Goal: Task Accomplishment & Management: Complete application form

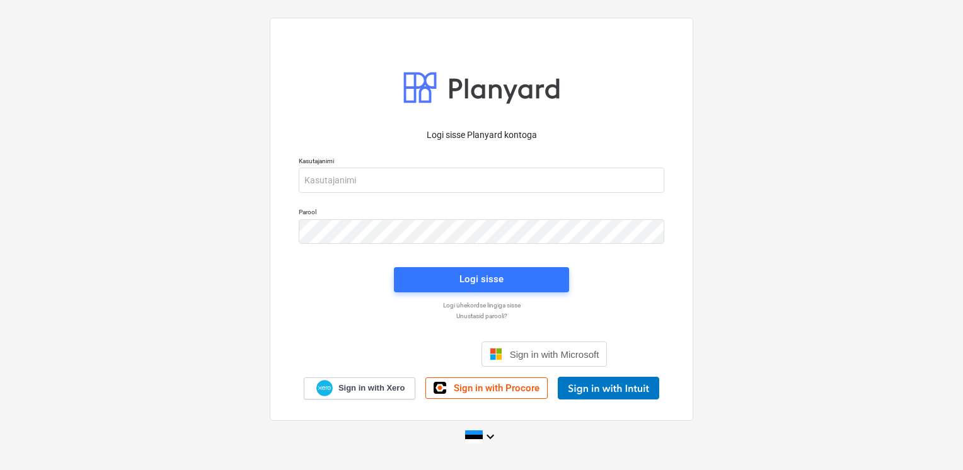
click at [338, 193] on div "Kasutajanimi" at bounding box center [481, 174] width 381 height 51
click at [369, 187] on input "email" at bounding box center [482, 180] width 366 height 25
type input "[EMAIL_ADDRESS][DOMAIN_NAME]"
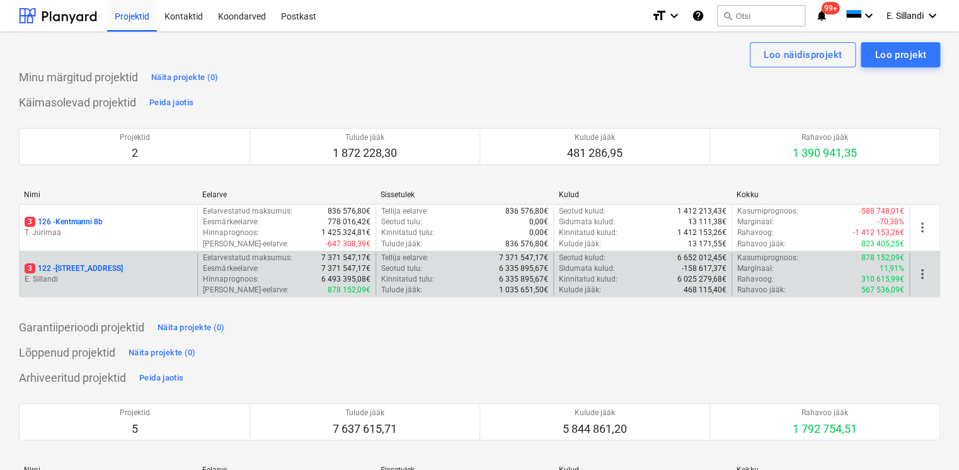
click at [73, 270] on p "3 122 - [STREET_ADDRESS]" at bounding box center [74, 269] width 98 height 11
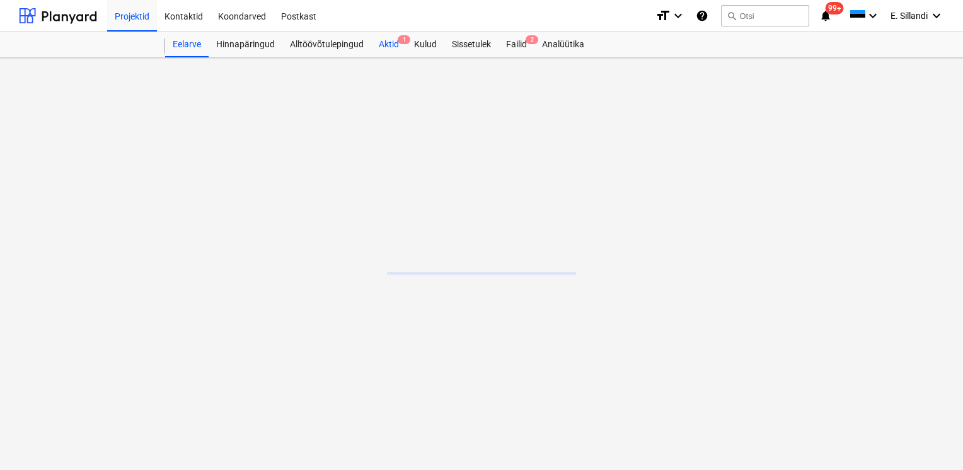
click at [388, 46] on div "Aktid 1" at bounding box center [388, 44] width 35 height 25
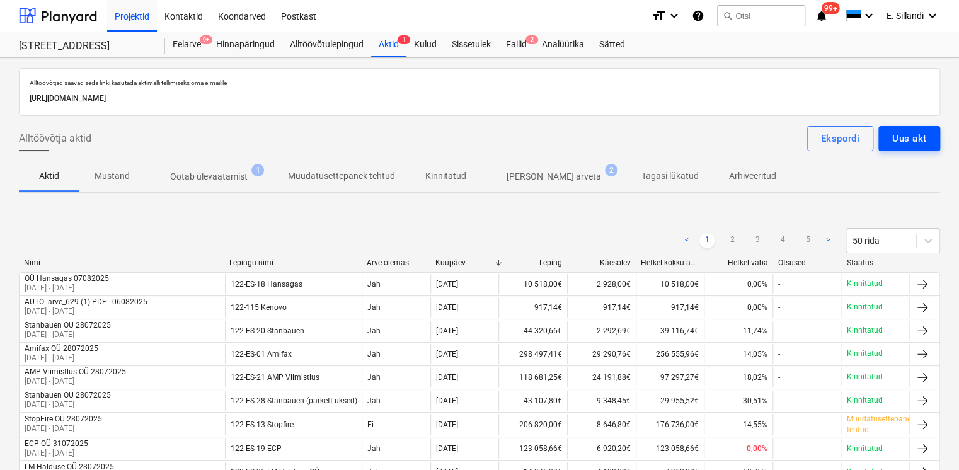
click at [920, 141] on div "Uus akt" at bounding box center [910, 138] width 34 height 16
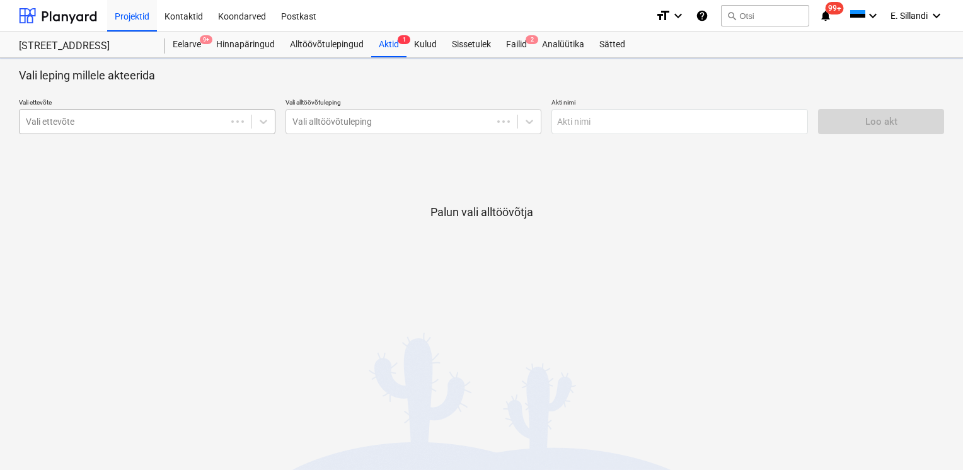
click at [193, 119] on div at bounding box center [123, 121] width 194 height 13
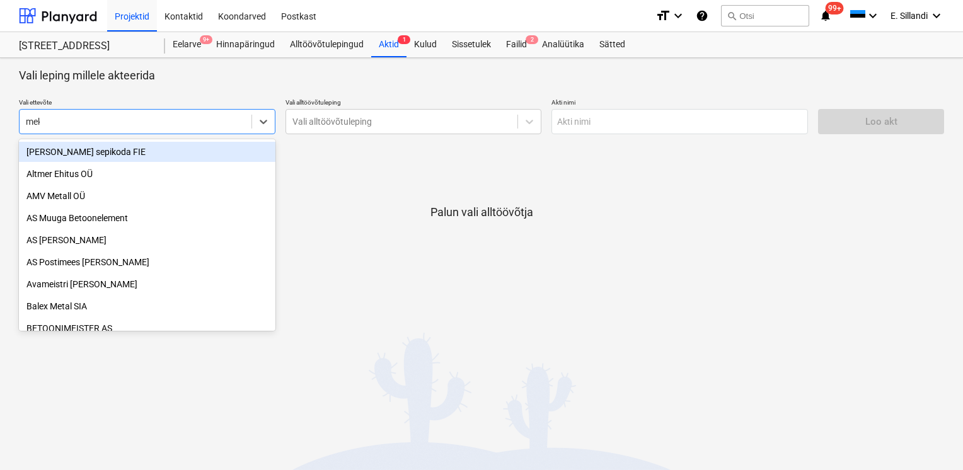
type input "meko"
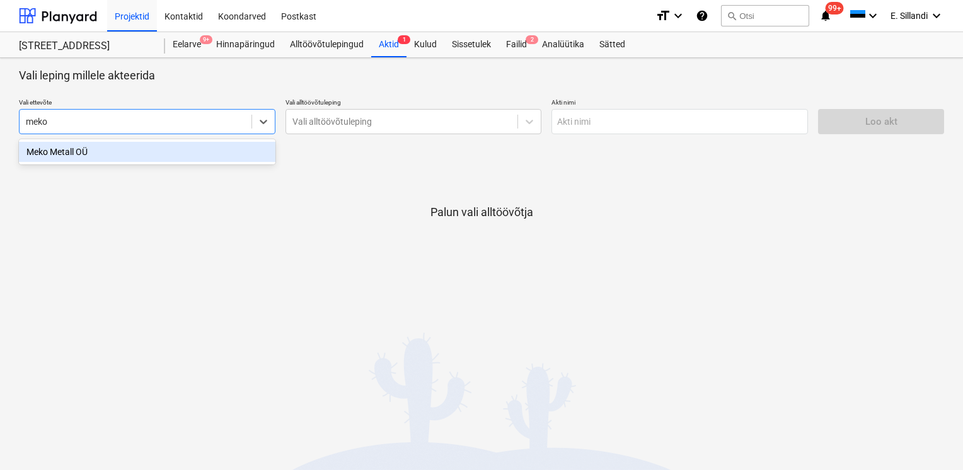
click at [63, 148] on div "Meko Metall OÜ" at bounding box center [147, 152] width 257 height 20
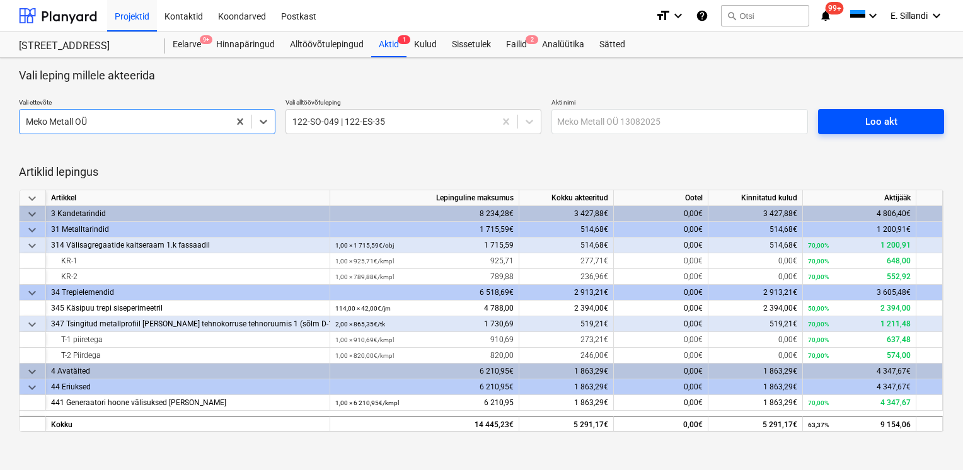
click at [874, 121] on div "Loo akt" at bounding box center [882, 121] width 32 height 16
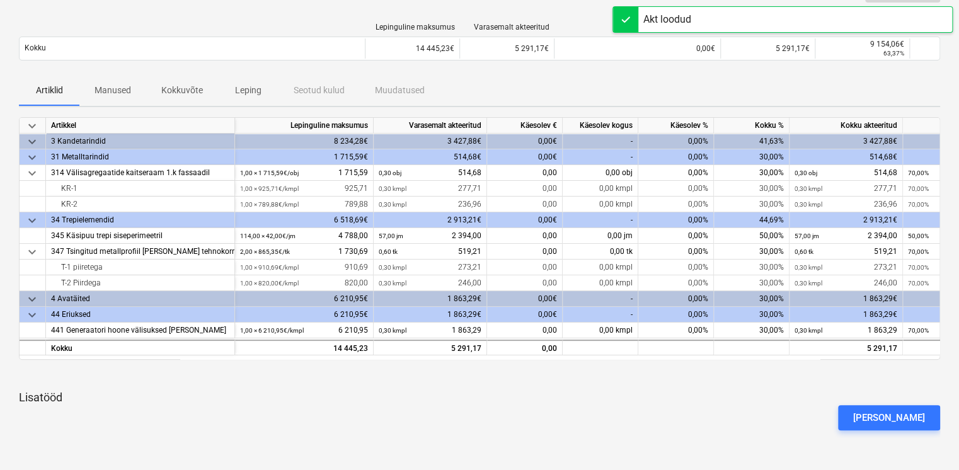
scroll to position [147, 0]
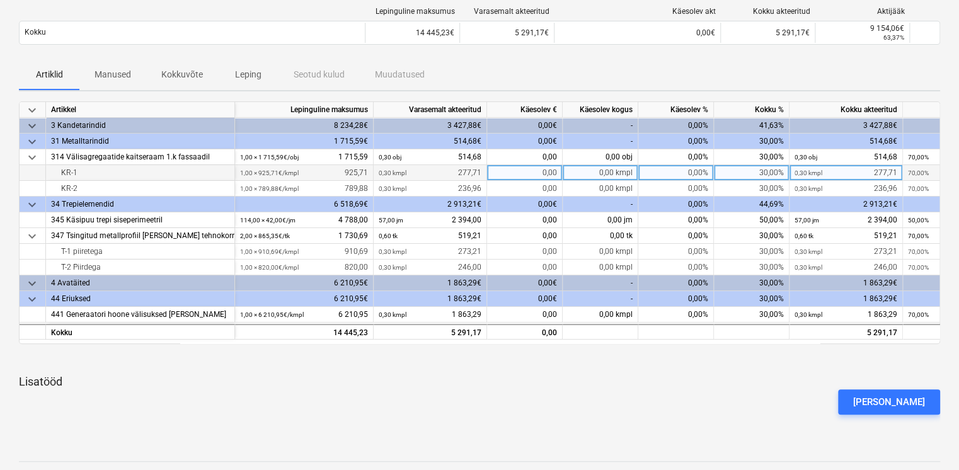
click at [763, 165] on div "30,00%" at bounding box center [752, 173] width 76 height 16
type input "95"
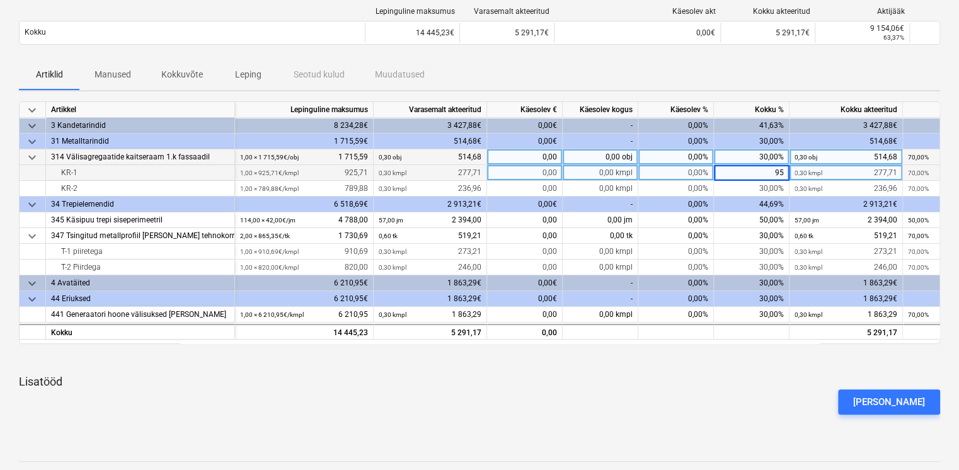
click at [767, 156] on div "30,00%" at bounding box center [752, 157] width 76 height 16
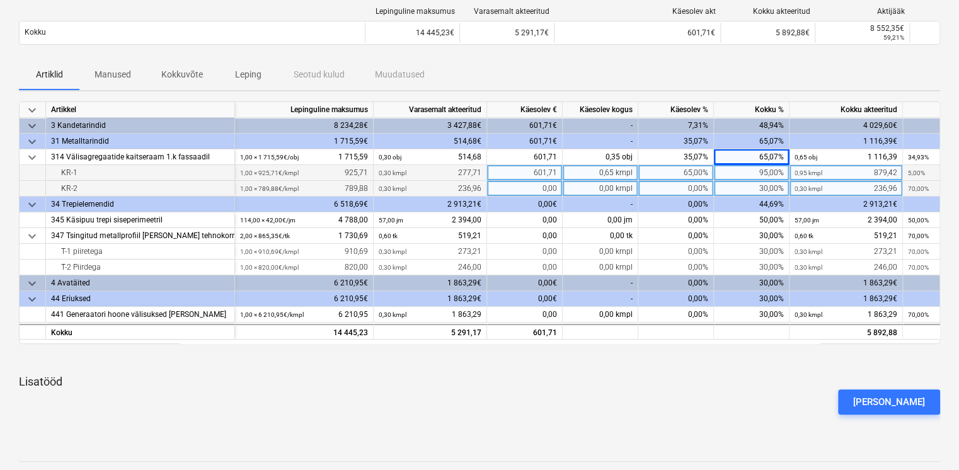
click at [779, 190] on div "30,00%" at bounding box center [752, 189] width 76 height 16
type input "95"
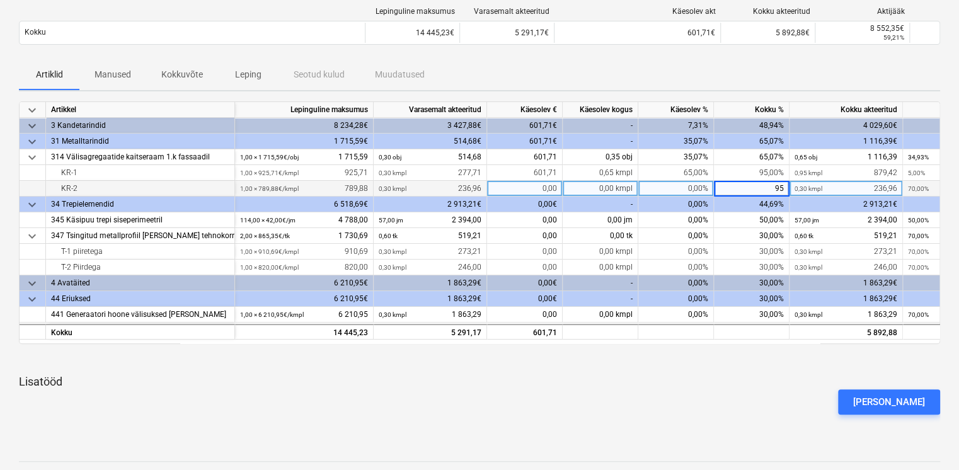
click at [663, 57] on div "Lepinguline maksumus Varasemalt akteeritud Käesolev akt Kokku akteeritud Aktijä…" at bounding box center [480, 28] width 922 height 63
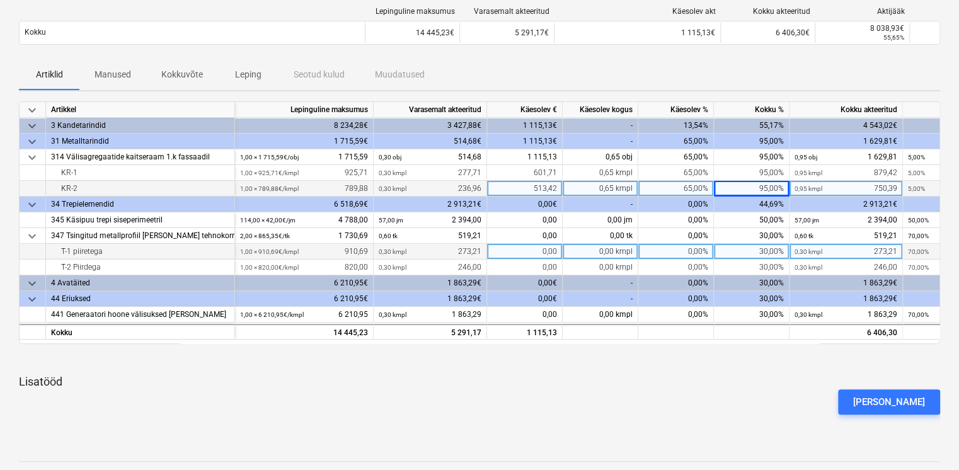
click at [770, 248] on div "30,00%" at bounding box center [752, 252] width 76 height 16
type input "95"
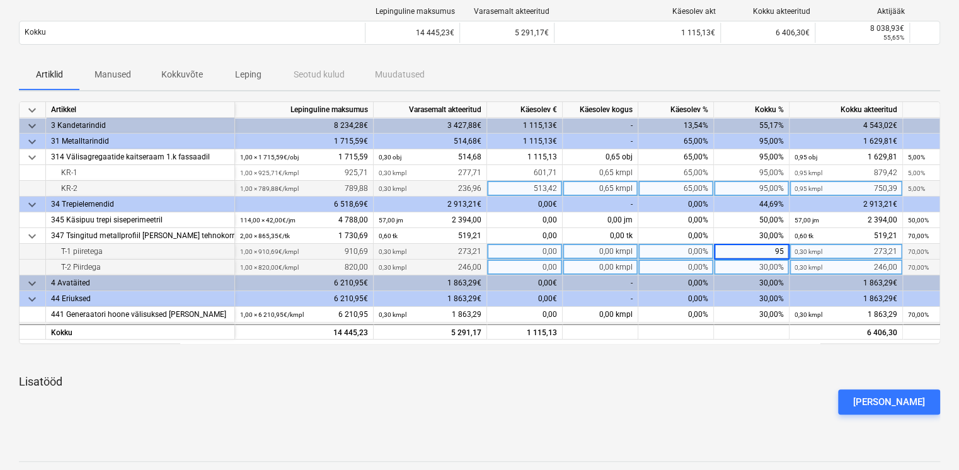
click at [760, 263] on div "30,00%" at bounding box center [752, 268] width 76 height 16
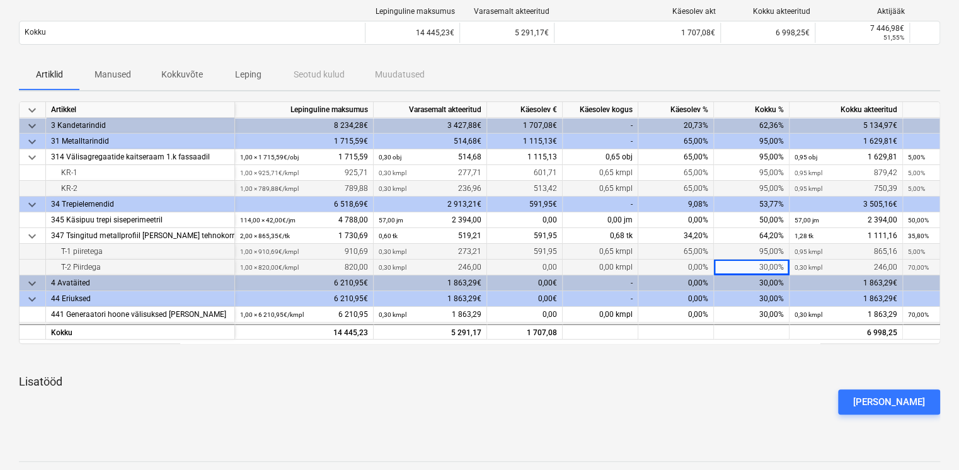
click at [760, 263] on div "30,00%" at bounding box center [752, 268] width 76 height 16
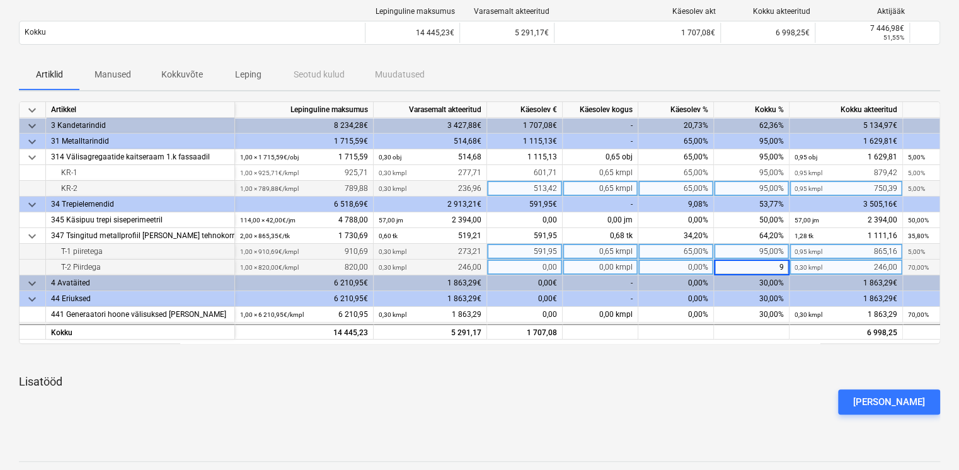
type input "95"
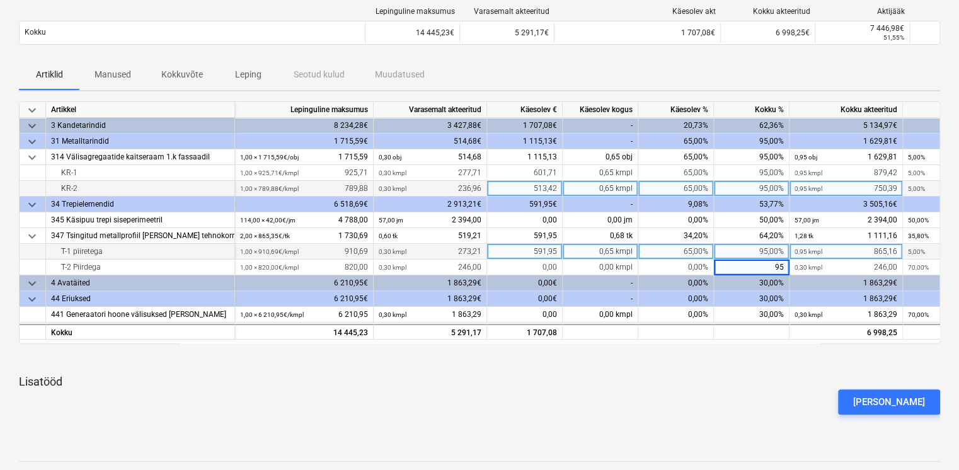
click at [625, 73] on div "Artiklid Manused Kokkuvõte Leping Seotud kulud Muudatused" at bounding box center [480, 75] width 922 height 30
click at [794, 381] on p "Lisatööd" at bounding box center [480, 381] width 922 height 15
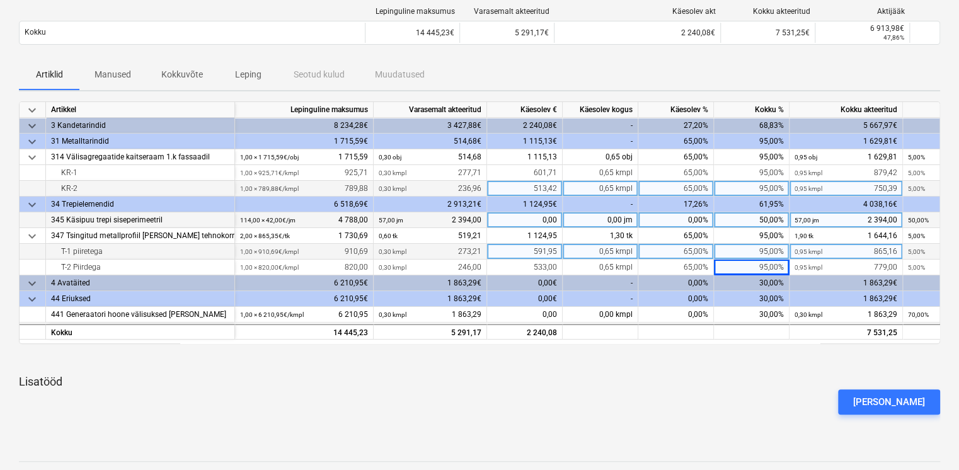
click at [763, 221] on div "50,00%" at bounding box center [752, 220] width 76 height 16
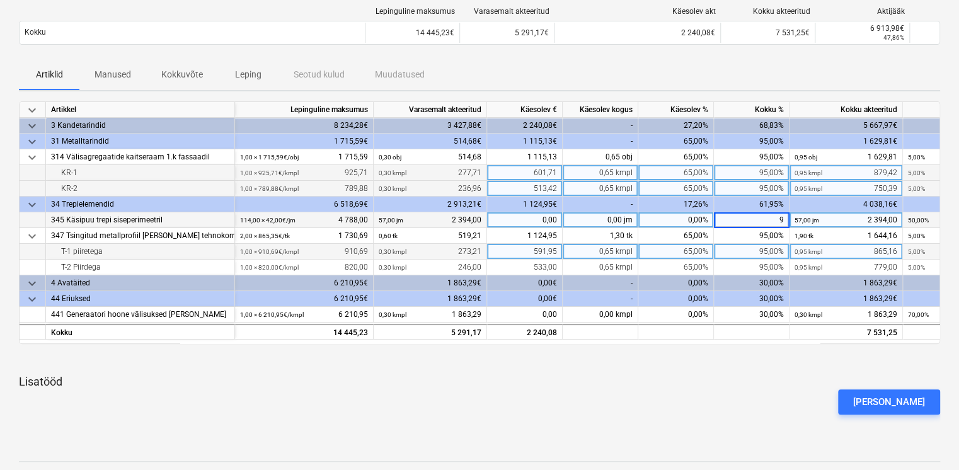
type input "95"
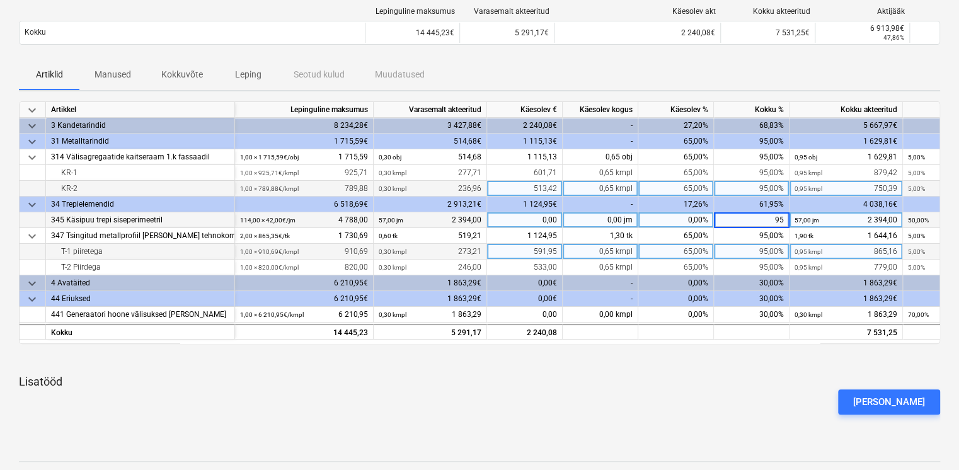
click at [801, 73] on div "Artiklid Manused Kokkuvõte Leping Seotud kulud Muudatused" at bounding box center [480, 75] width 922 height 30
click at [753, 220] on div "95,00%" at bounding box center [752, 220] width 76 height 16
click at [811, 76] on div "Artiklid Manused Kokkuvõte Leping Seotud kulud Muudatused" at bounding box center [480, 75] width 922 height 30
click at [771, 222] on div "95,00%" at bounding box center [752, 220] width 76 height 16
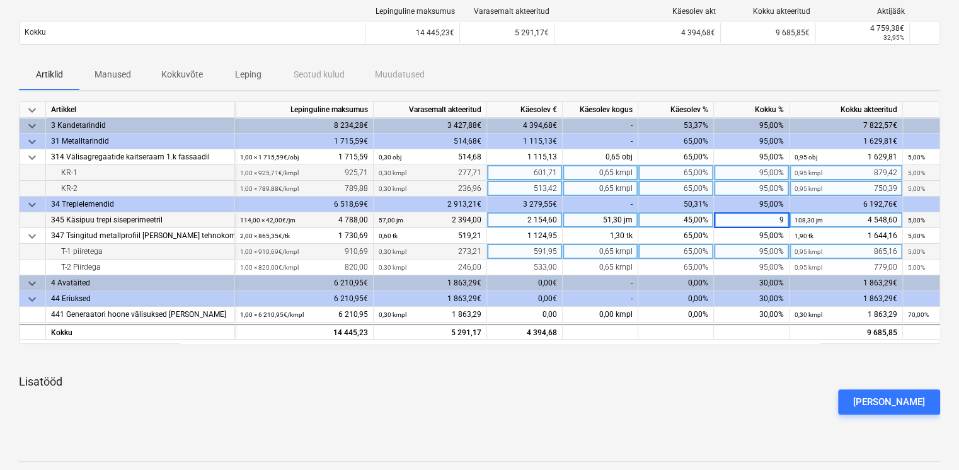
type input "90"
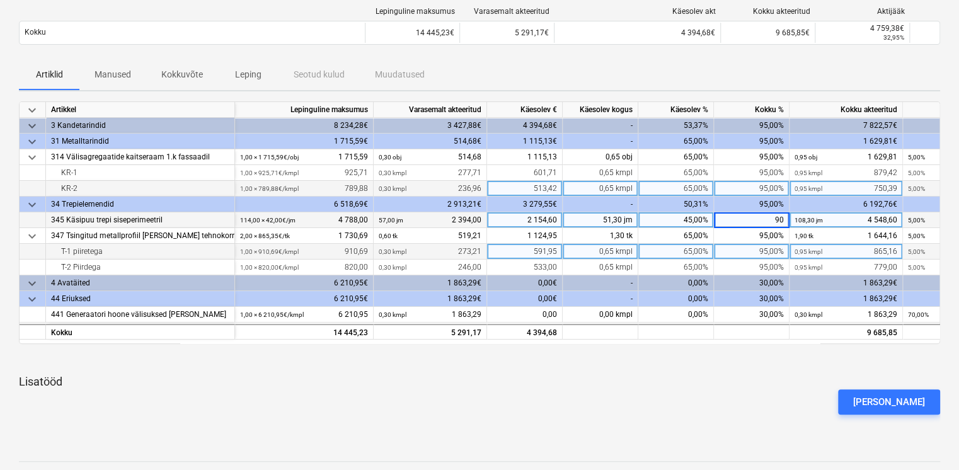
click at [761, 79] on div "Artiklid Manused Kokkuvõte Leping Seotud kulud Muudatused" at bounding box center [480, 75] width 922 height 30
click at [768, 251] on div "95,00%" at bounding box center [752, 252] width 76 height 16
type input "100"
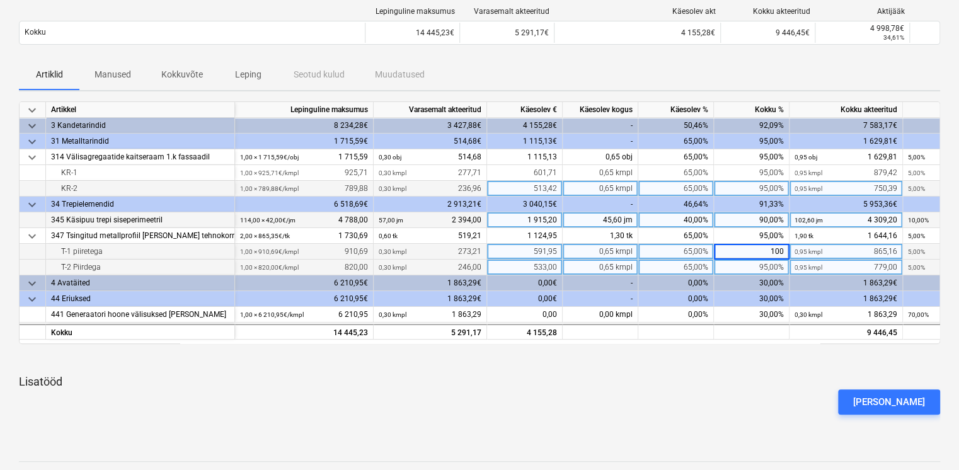
click at [759, 269] on div "95,00%" at bounding box center [752, 268] width 76 height 16
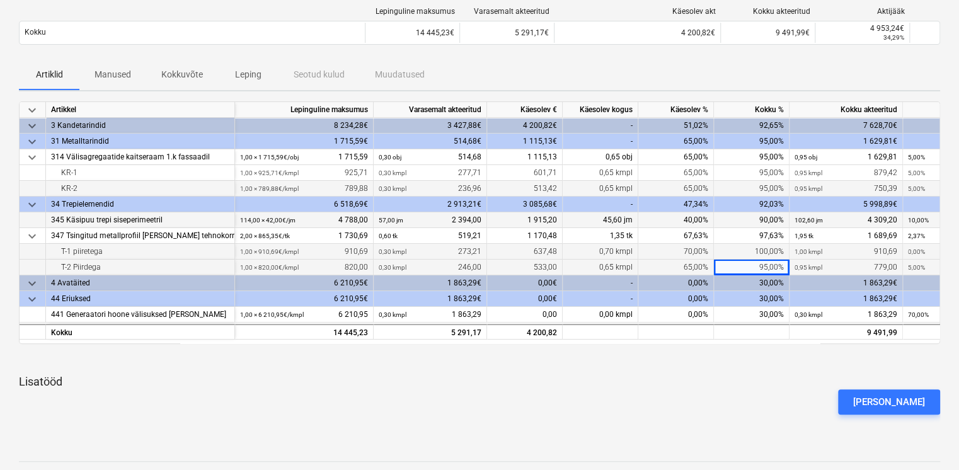
click at [762, 269] on div "95,00%" at bounding box center [752, 268] width 76 height 16
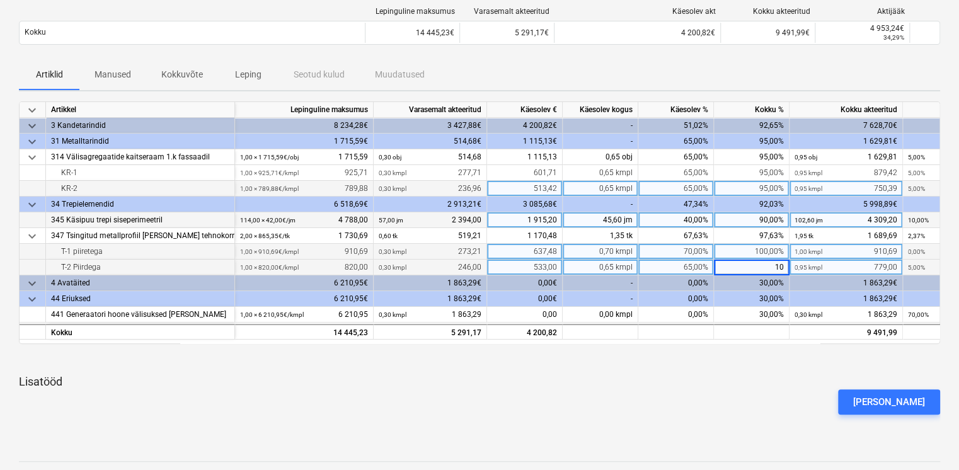
type input "100"
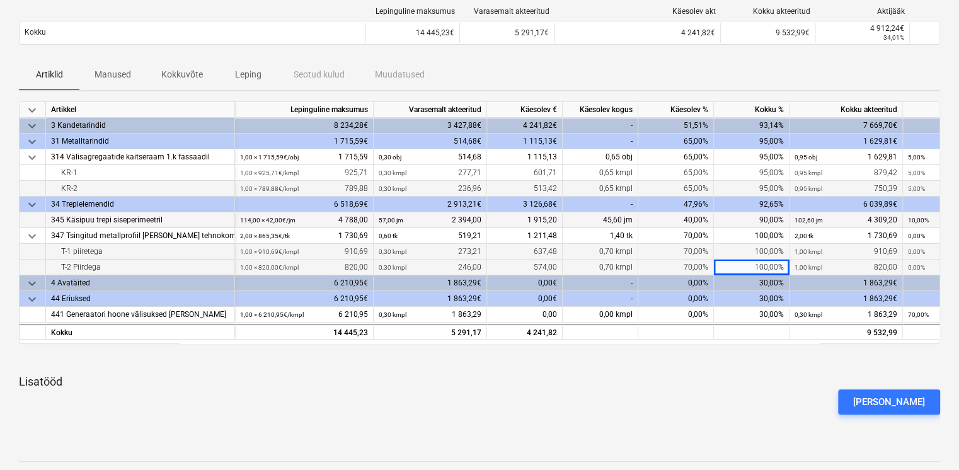
click at [771, 66] on div "Artiklid Manused Kokkuvõte Leping Seotud kulud Muudatused" at bounding box center [480, 75] width 922 height 30
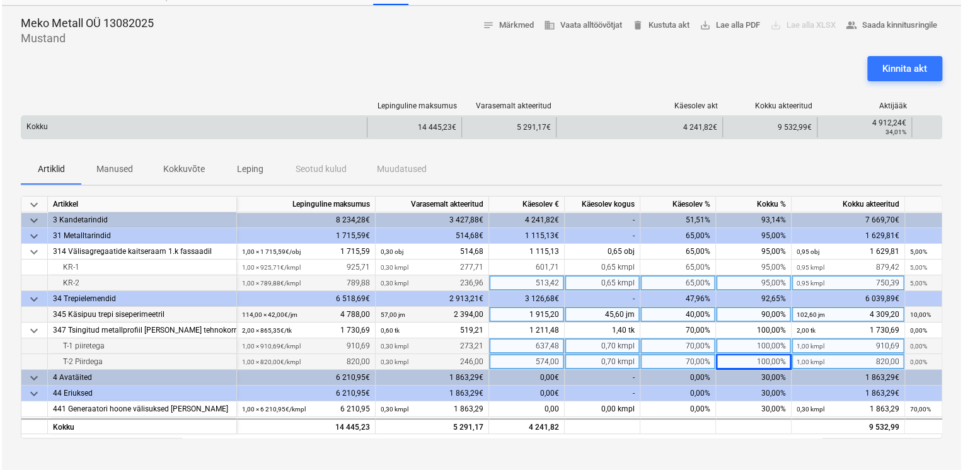
scroll to position [0, 0]
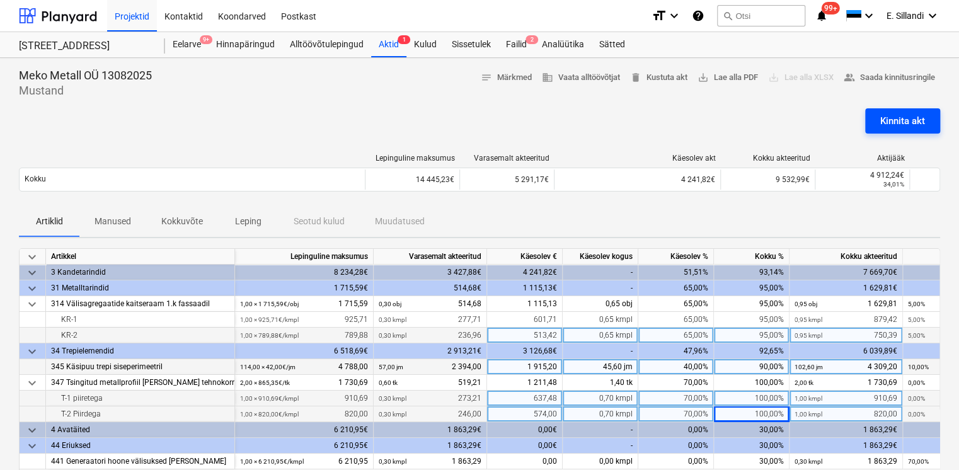
click at [906, 127] on div "Kinnita akt" at bounding box center [903, 121] width 45 height 16
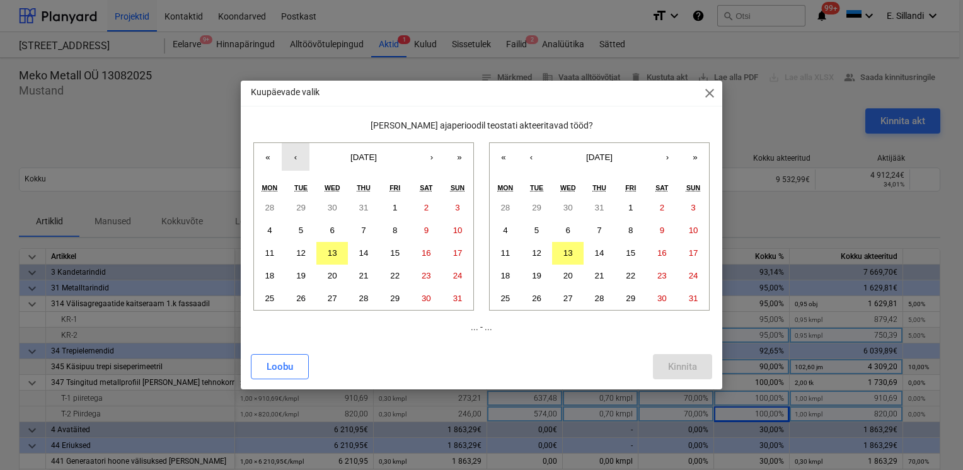
click at [289, 160] on button "‹" at bounding box center [296, 157] width 28 height 28
click at [271, 271] on abbr "21" at bounding box center [269, 275] width 9 height 9
click at [571, 229] on button "6" at bounding box center [568, 230] width 32 height 23
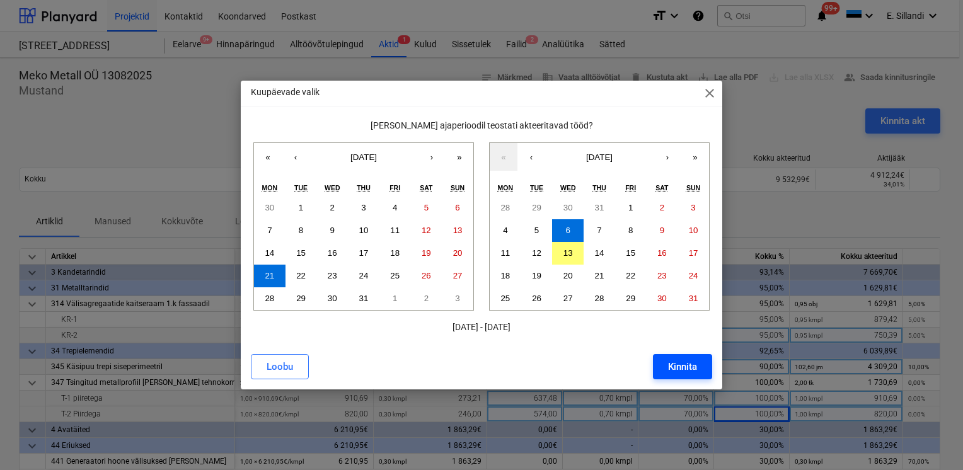
click at [691, 368] on div "Kinnita" at bounding box center [682, 367] width 29 height 16
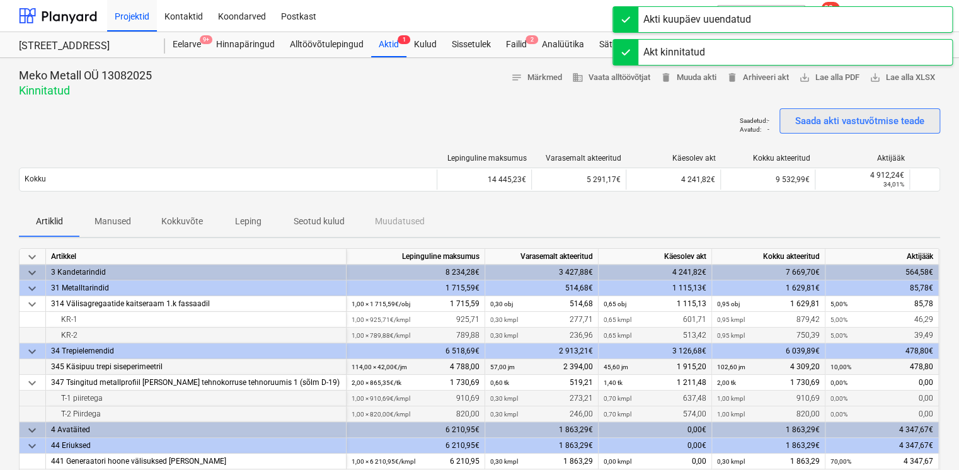
click at [875, 117] on div "Saada akti vastuvõtmise teade" at bounding box center [860, 121] width 129 height 16
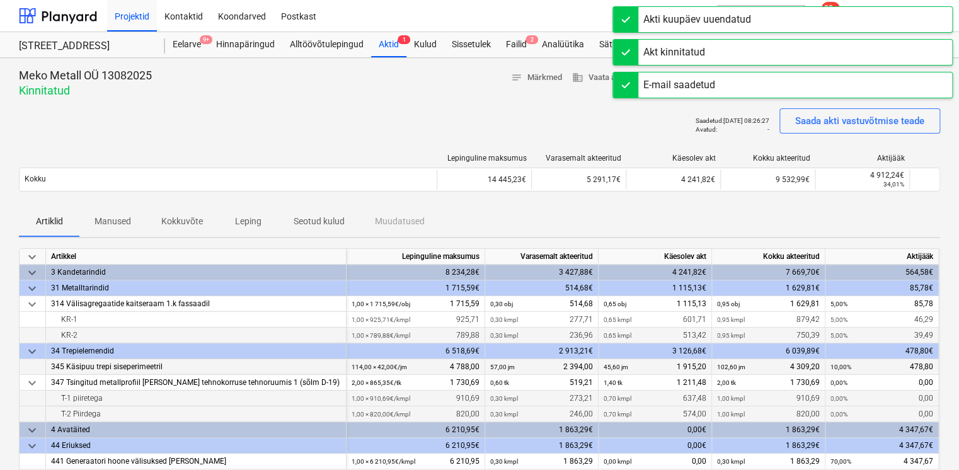
drag, startPoint x: 875, startPoint y: 117, endPoint x: 446, endPoint y: 118, distance: 428.7
click at [447, 118] on div "Saadetud : [DATE] 08:26:27 Avatud : - Saada akti vastuvõtmise teade" at bounding box center [480, 125] width 922 height 35
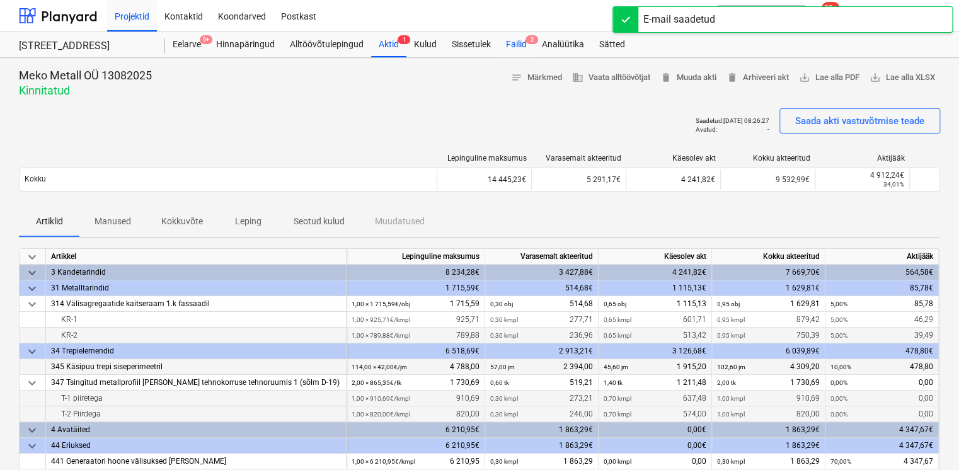
click at [511, 49] on div "Failid 2" at bounding box center [517, 44] width 36 height 25
